Goal: Task Accomplishment & Management: Manage account settings

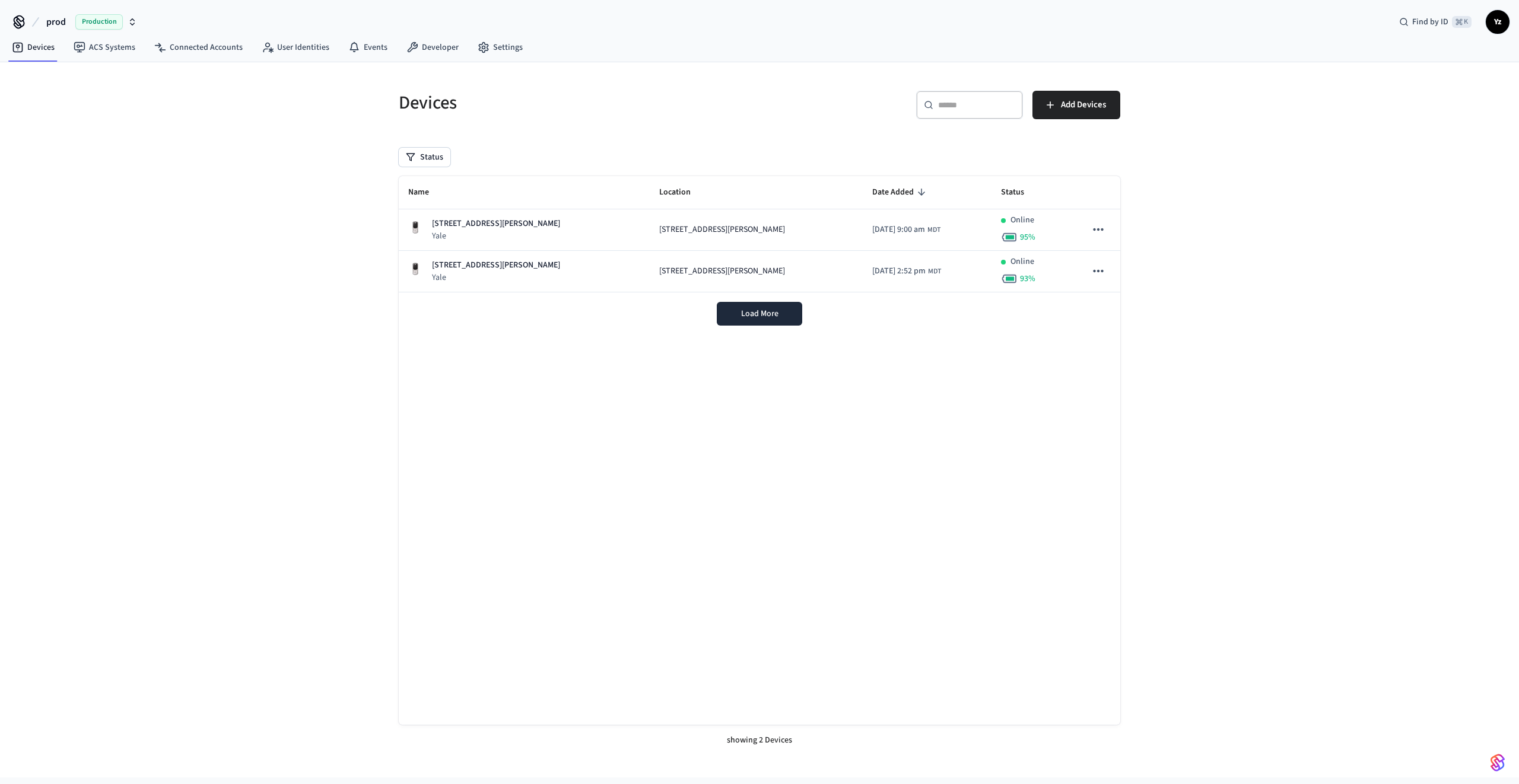
click at [1505, 27] on span "Yz" at bounding box center [1498, 22] width 21 height 21
click at [1154, 67] on div "Devices ​ ​ Add Devices Status Name Location Date Added Status 251 Lucas Blvd N…" at bounding box center [759, 419] width 1519 height 715
click at [1497, 24] on span "Yz" at bounding box center [1498, 22] width 21 height 21
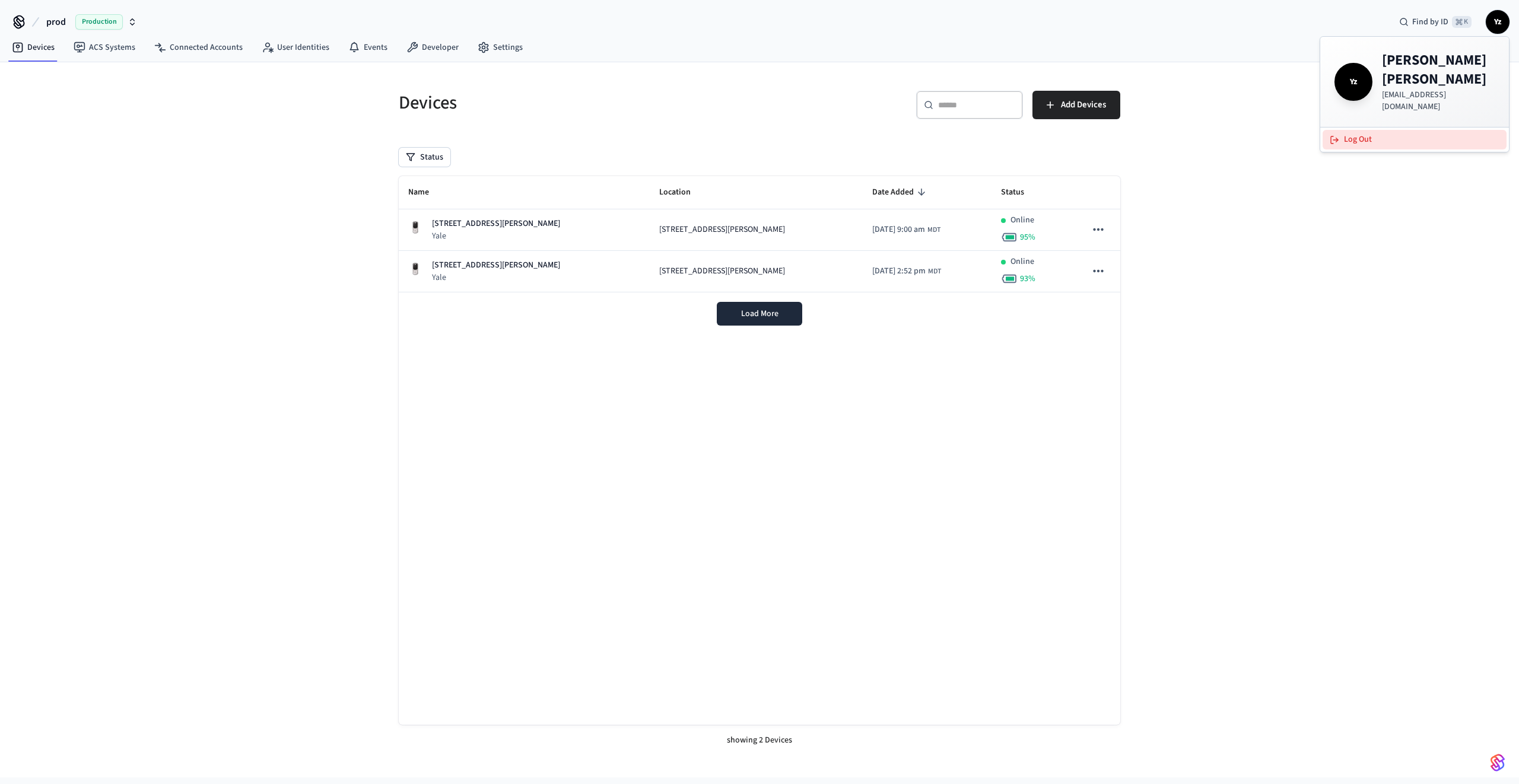
click at [1343, 130] on button "Log Out" at bounding box center [1413, 140] width 183 height 19
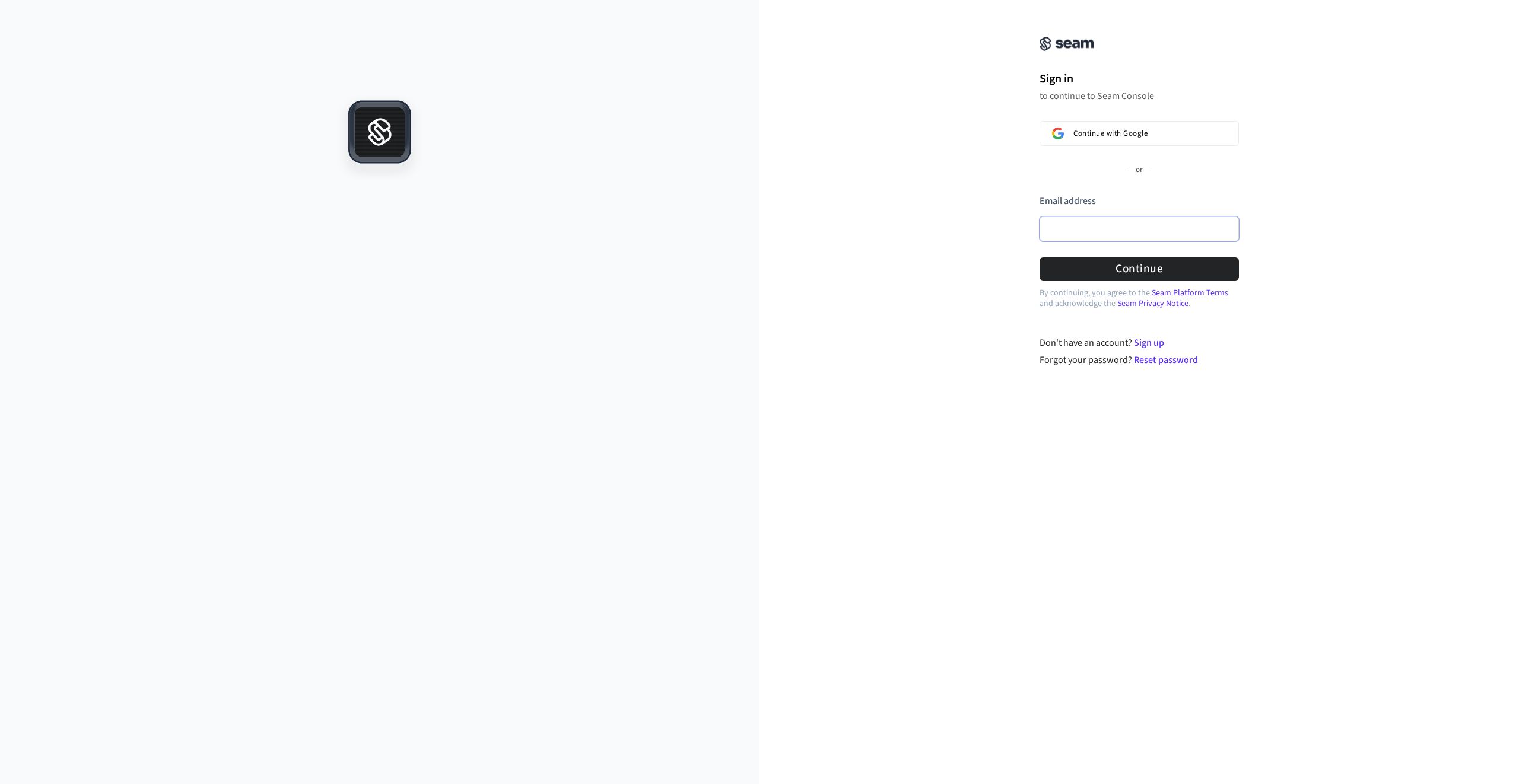
click at [1106, 228] on input "Email address" at bounding box center [1139, 229] width 199 height 25
type input "**********"
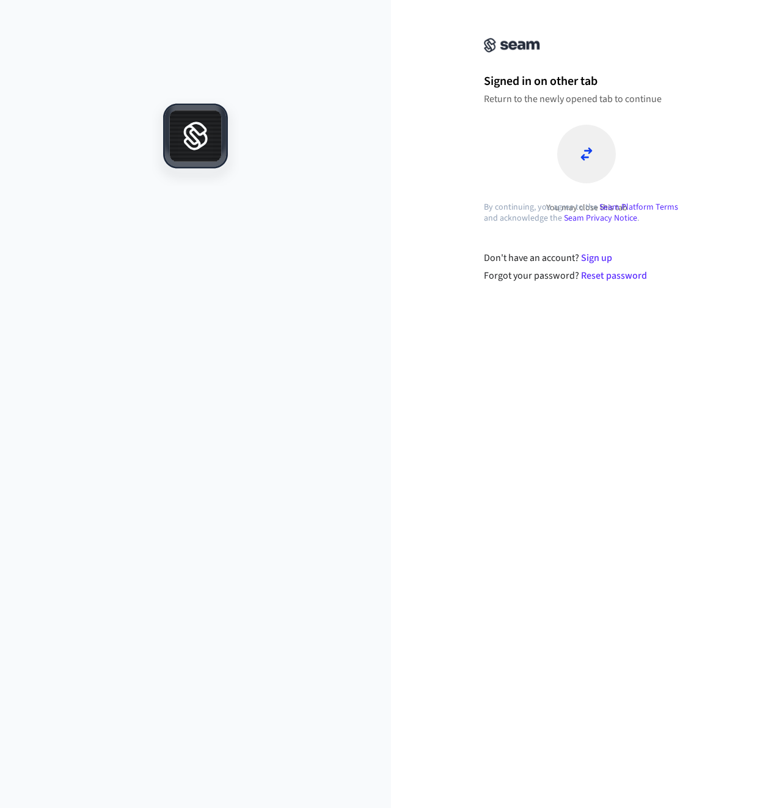
click at [480, 569] on div "Signed in on other tab Return to the newly opened tab to continue You may close…" at bounding box center [586, 404] width 391 height 808
